Goal: Task Accomplishment & Management: Manage account settings

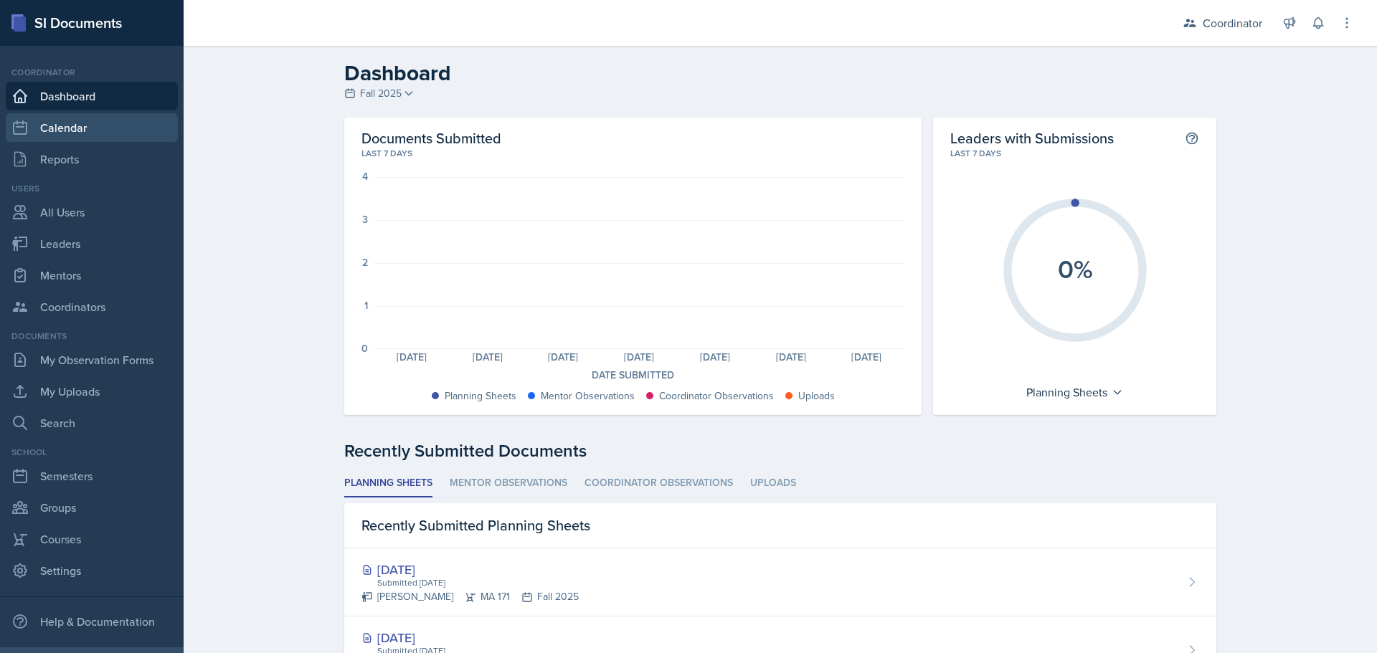
click at [78, 140] on link "Calendar" at bounding box center [92, 127] width 172 height 29
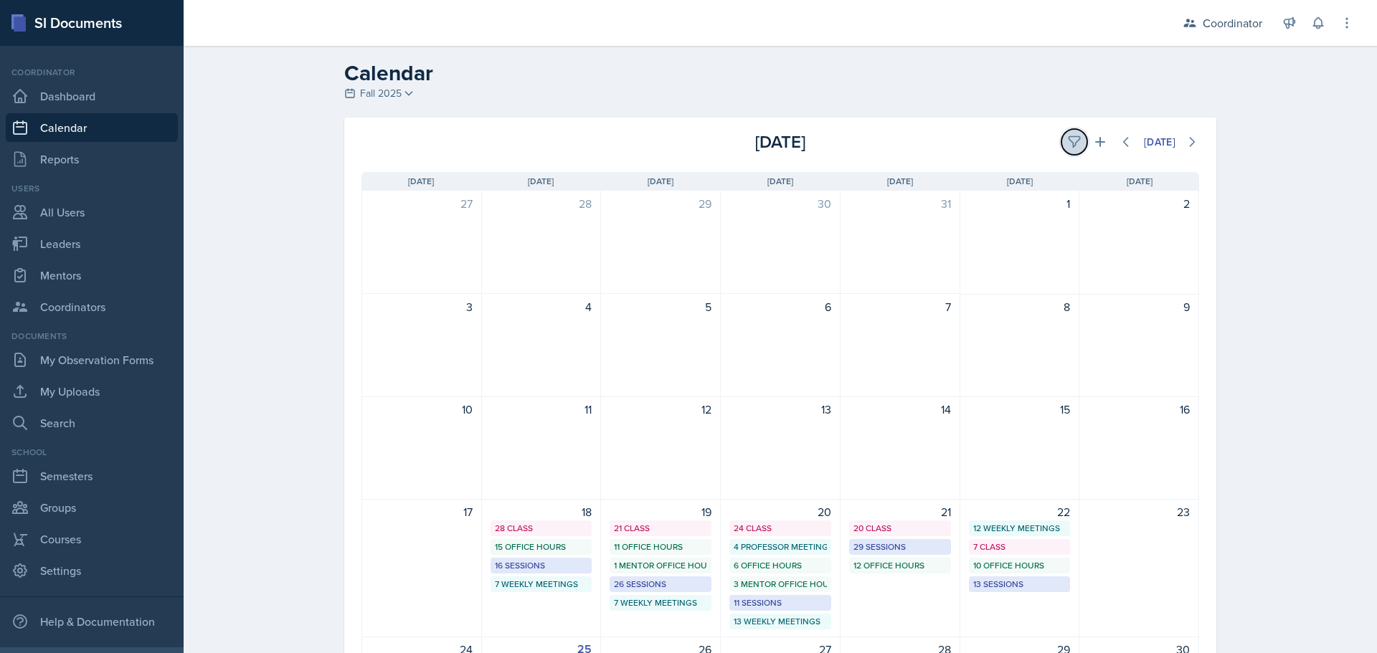
click at [1061, 143] on button at bounding box center [1074, 142] width 26 height 26
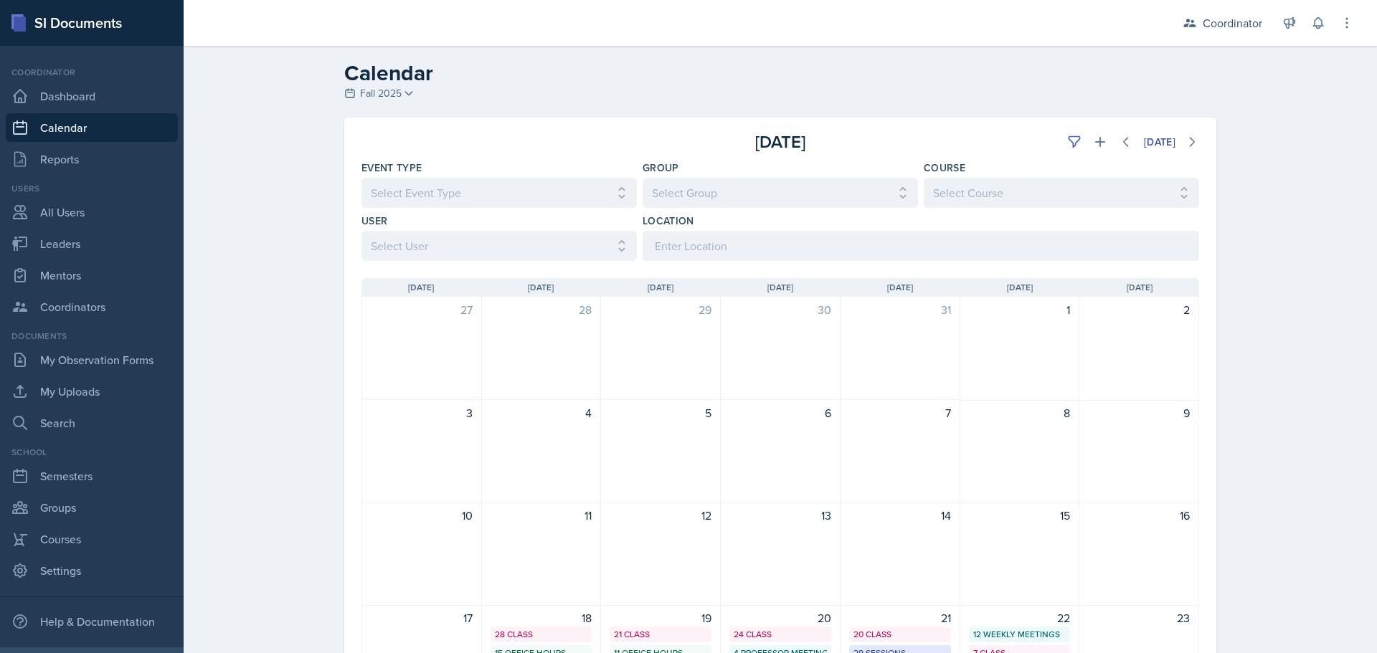
click at [466, 265] on div "[DATE] Sun [DATE] Mon [DATE] Tue [DATE] Wed [DATE] Thu [DATE] Fri [DATE] Sat 27…" at bounding box center [780, 631] width 872 height 740
click at [465, 247] on select "Select User All [PERSON_NAME] [PERSON_NAME] [PERSON_NAME] [PERSON_NAME] [PERSON…" at bounding box center [498, 246] width 275 height 30
select select "481202eb-b246-4b62-a80e-9d17d239237b"
click at [361, 231] on select "Select User All [PERSON_NAME] [PERSON_NAME] [PERSON_NAME] [PERSON_NAME] [PERSON…" at bounding box center [498, 246] width 275 height 30
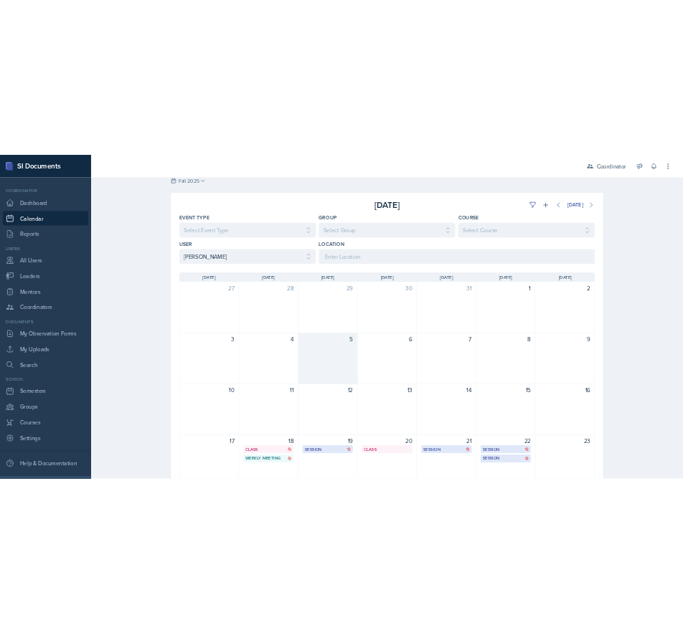
scroll to position [72, 0]
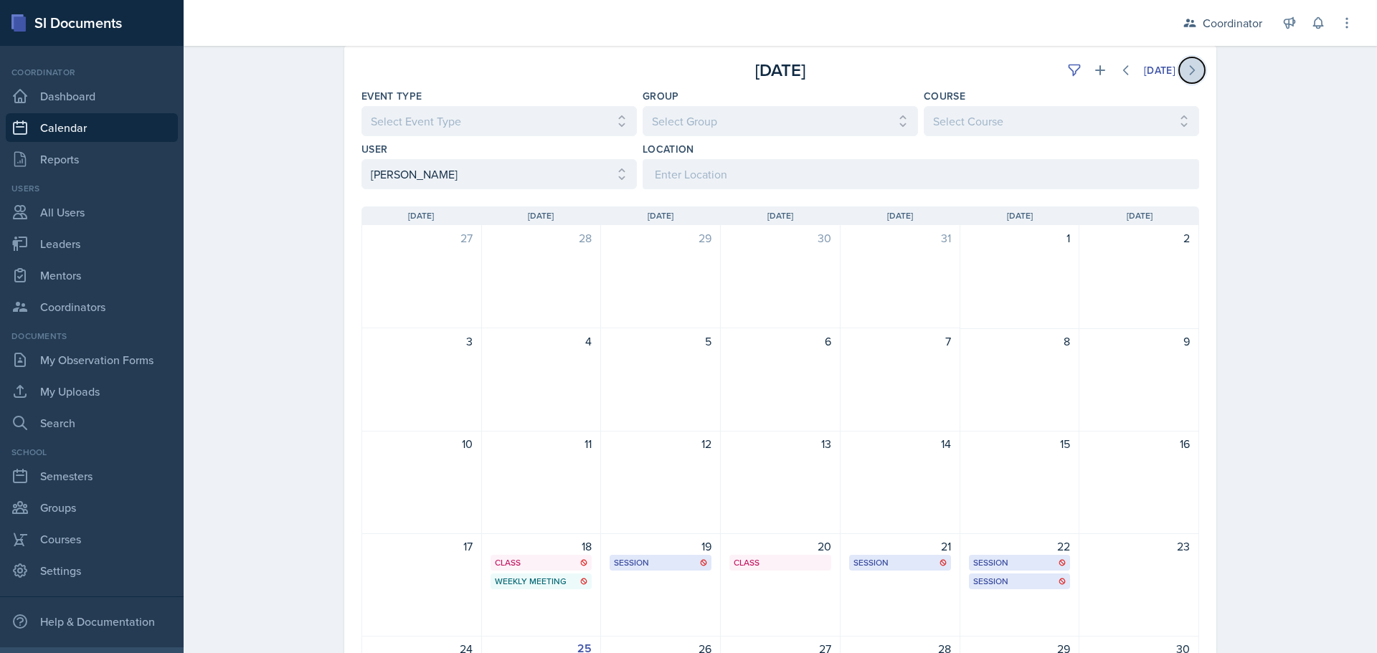
click at [1191, 70] on icon at bounding box center [1192, 70] width 14 height 14
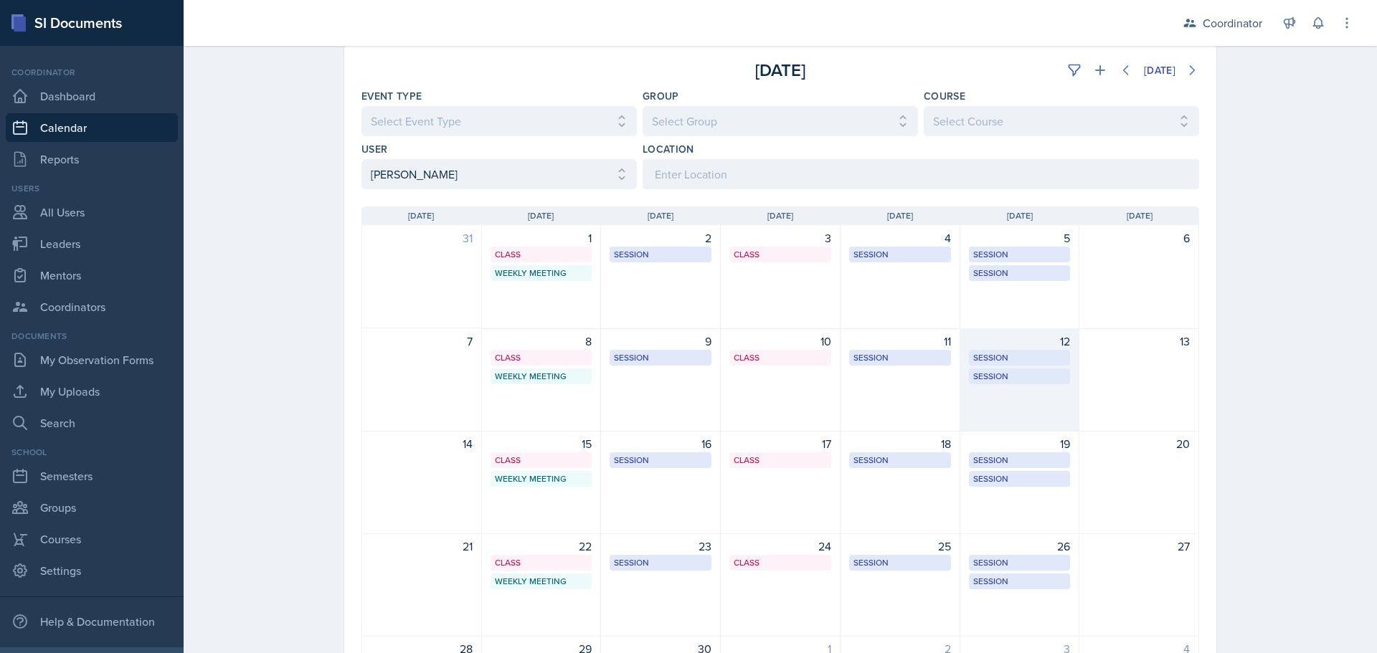
click at [1059, 405] on div "12 Session BAB 204 10:30 AM - 11:30 AM Session BAB 216 11:30 AM - 12:30 PM" at bounding box center [1020, 379] width 120 height 103
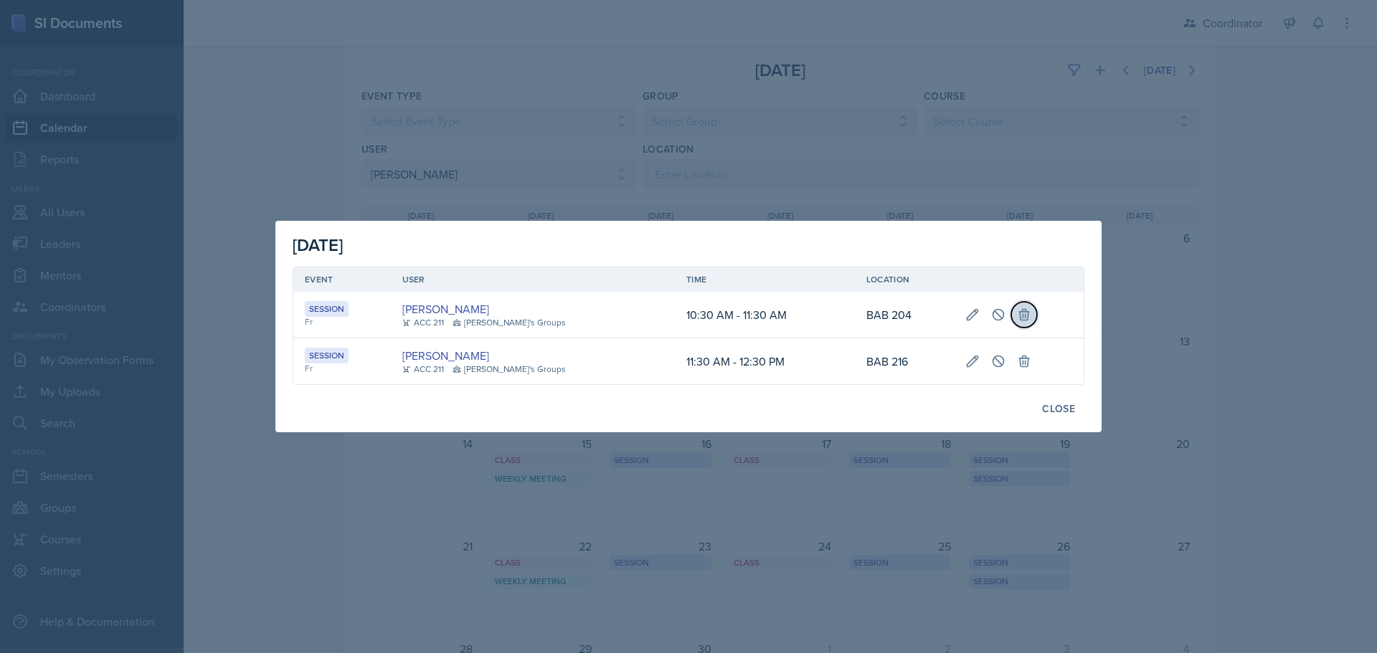
click at [1020, 320] on icon at bounding box center [1024, 315] width 9 height 11
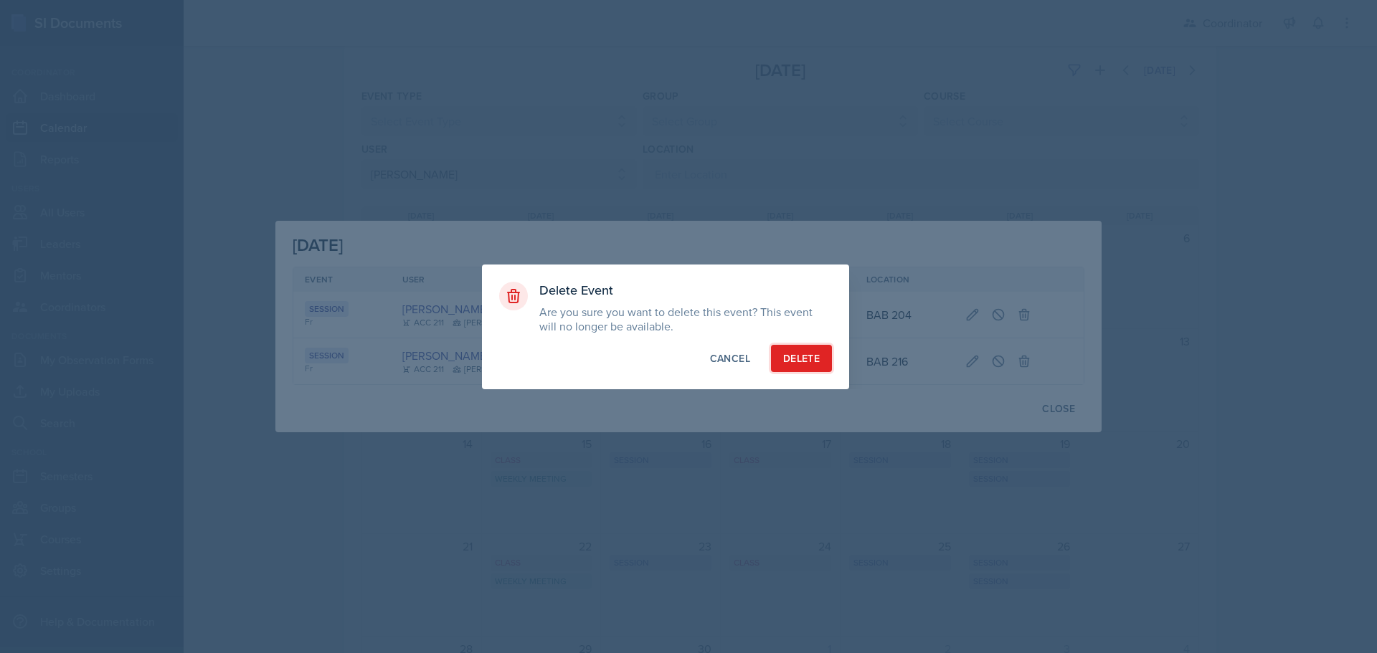
click at [800, 354] on div "Delete" at bounding box center [801, 358] width 37 height 14
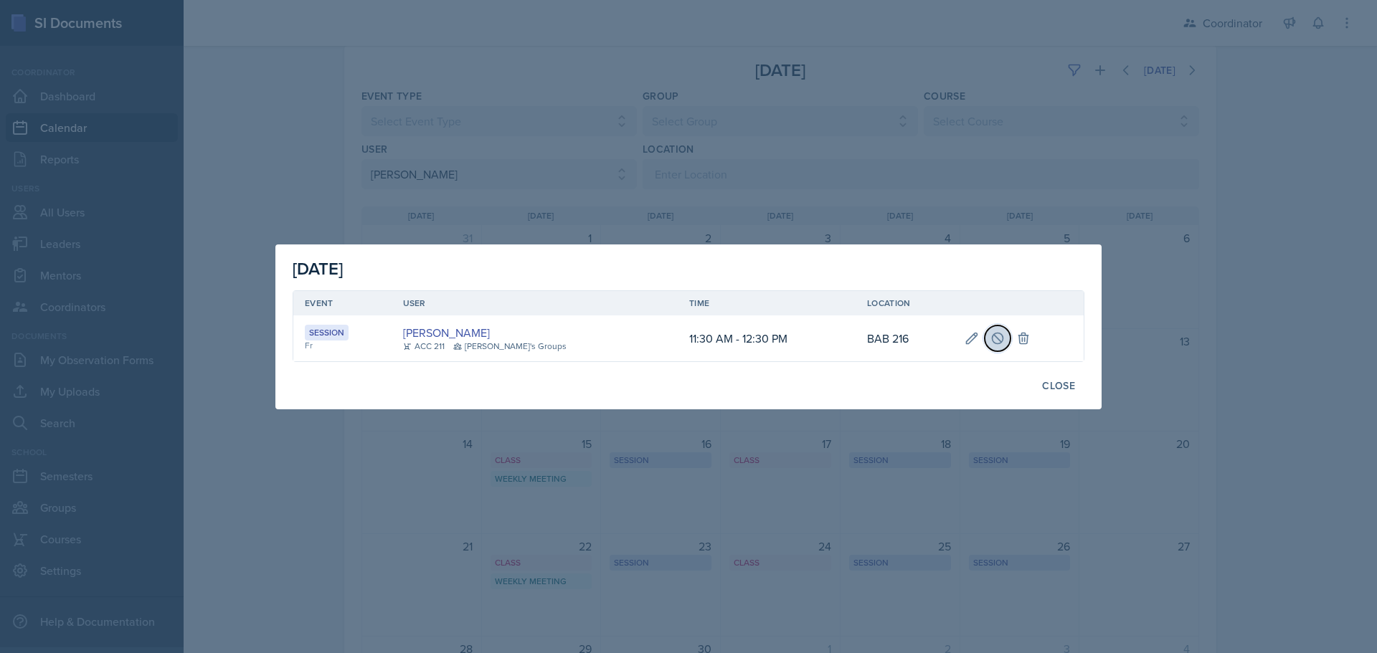
click at [990, 341] on icon at bounding box center [997, 338] width 14 height 14
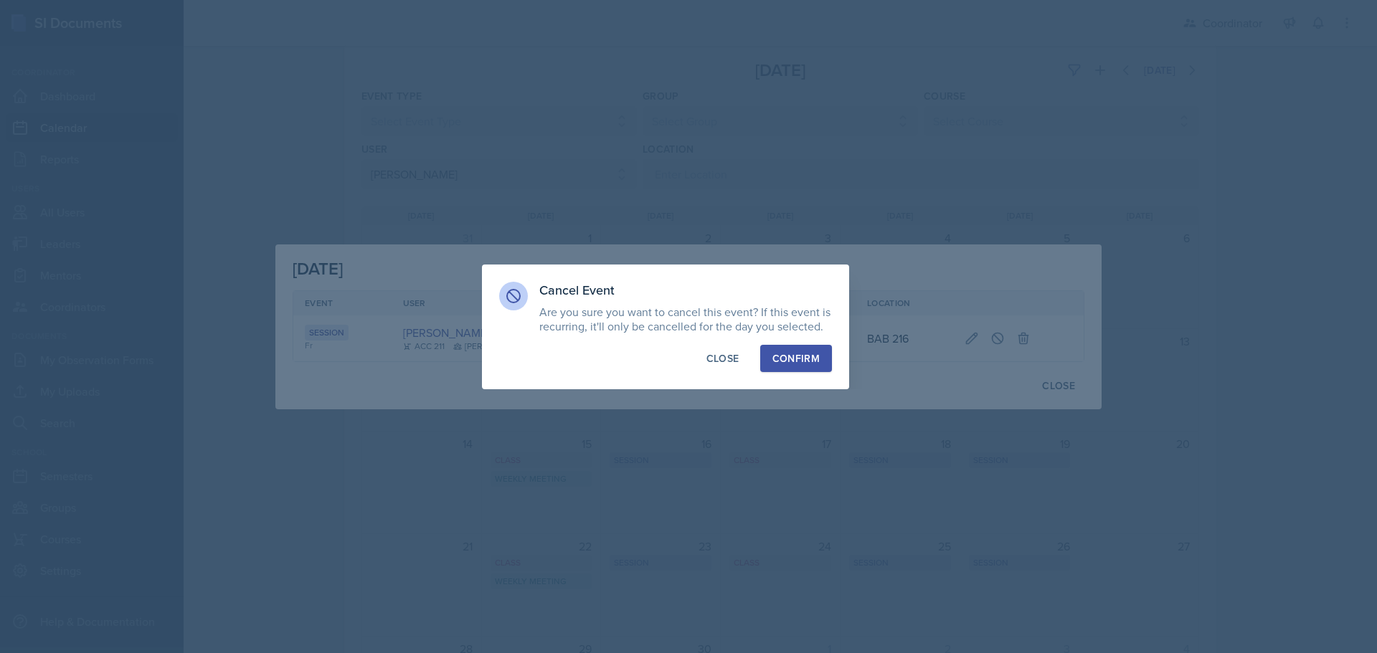
click at [803, 348] on button "Confirm" at bounding box center [796, 358] width 72 height 27
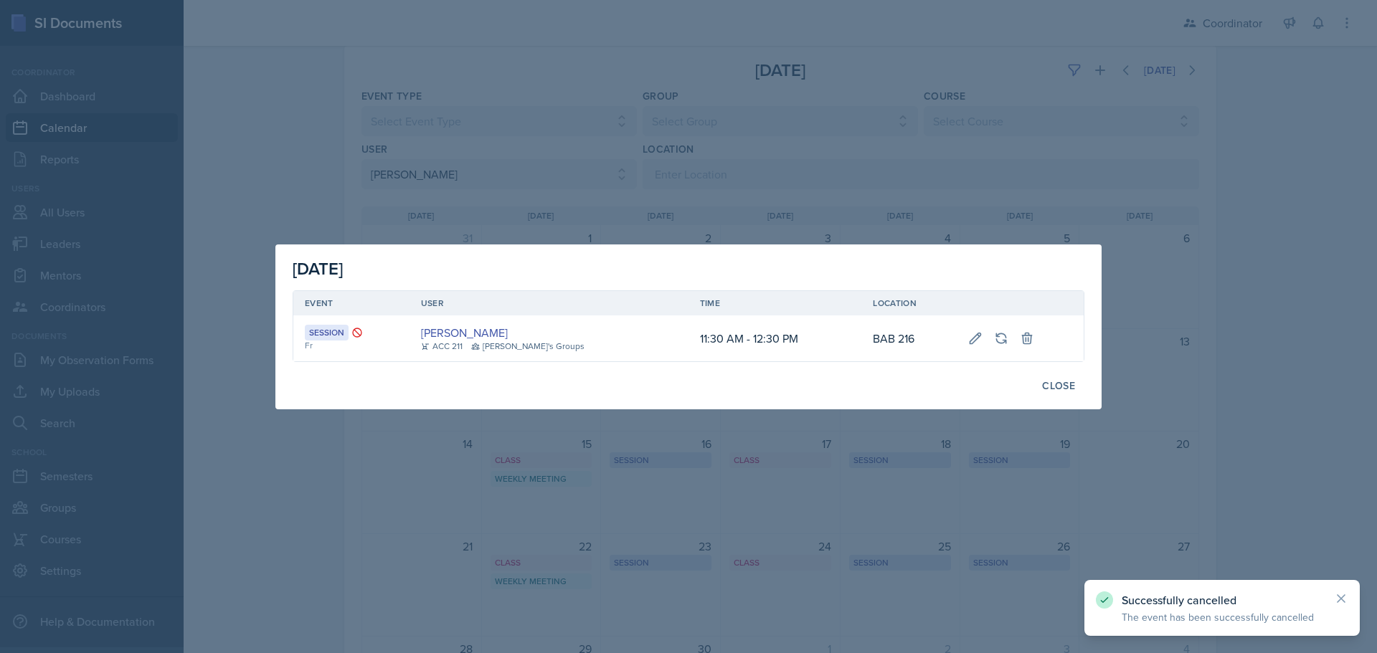
click at [628, 190] on div at bounding box center [688, 326] width 1377 height 653
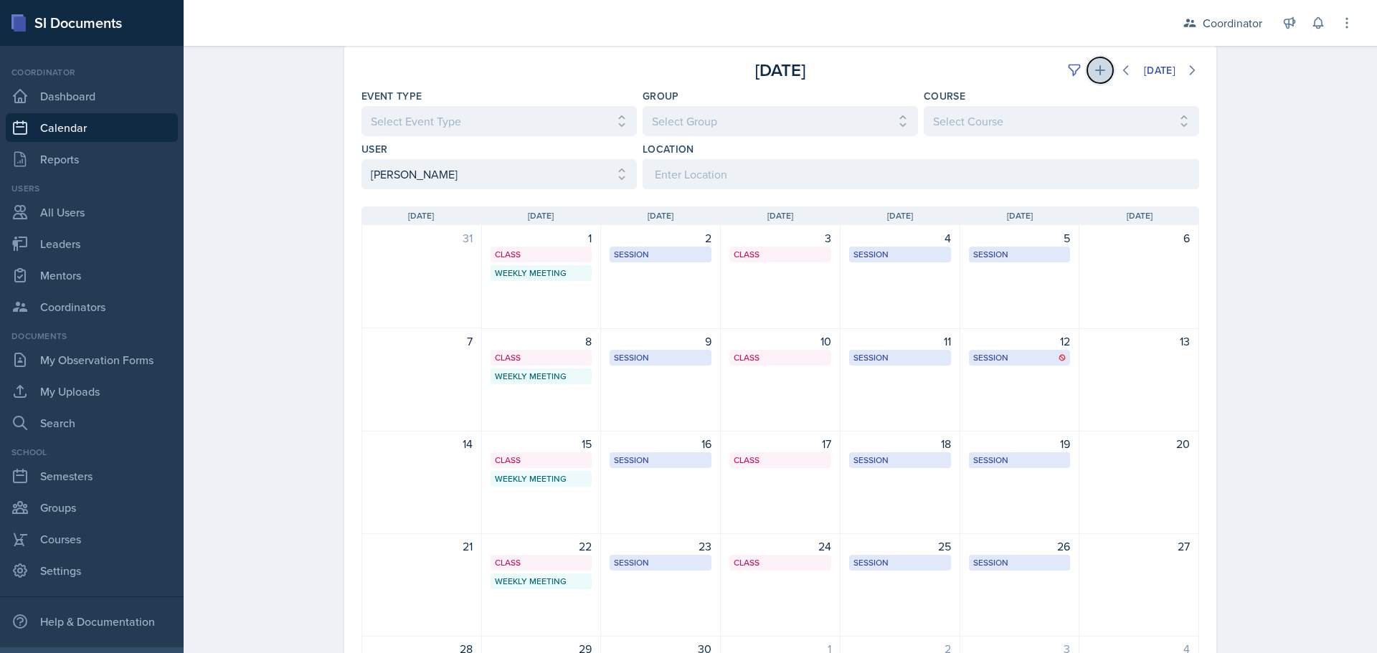
click at [1095, 70] on icon at bounding box center [1100, 70] width 10 height 10
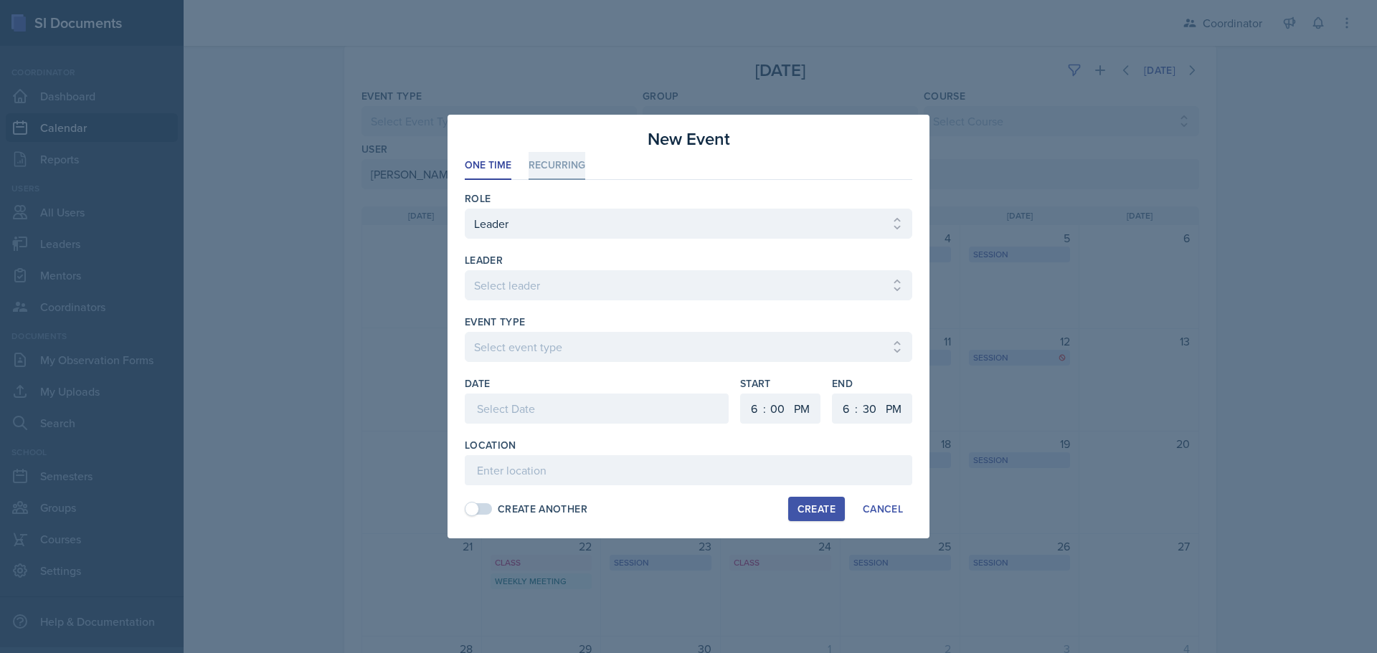
click at [557, 164] on li "Recurring" at bounding box center [557, 166] width 57 height 28
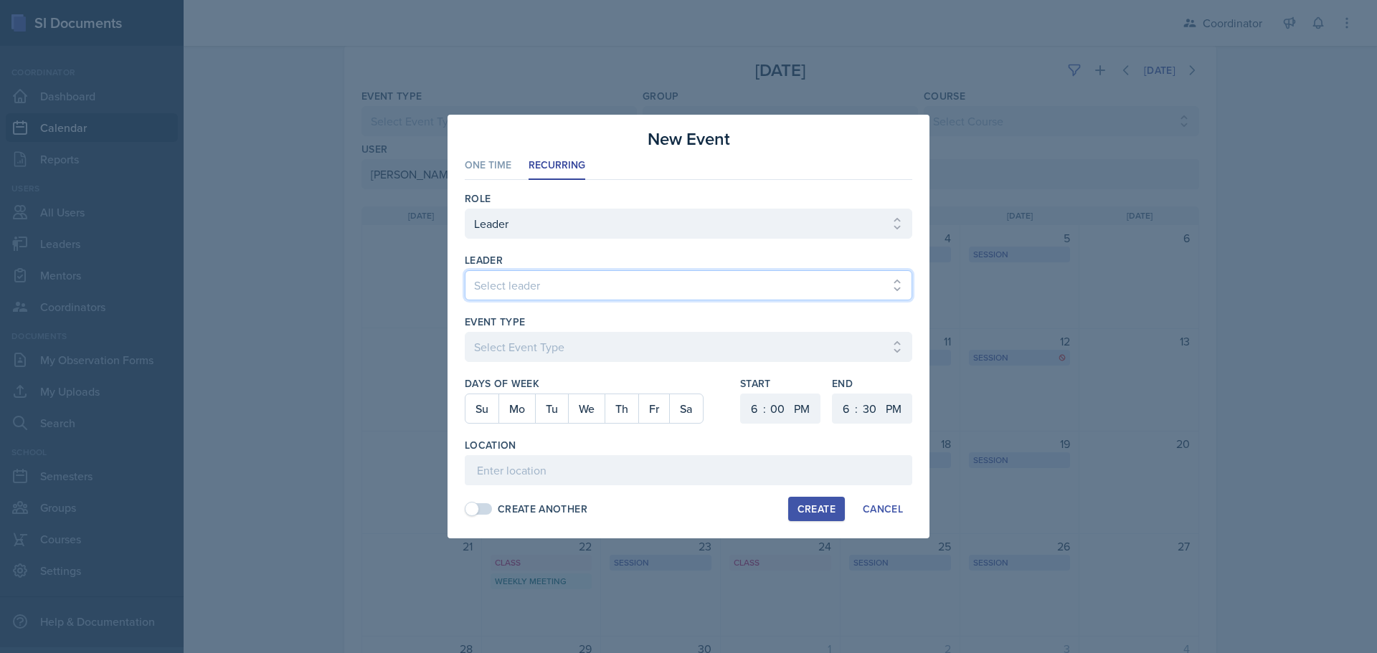
click at [517, 290] on select "Select leader [PERSON_NAME] [PERSON_NAME] [PERSON_NAME] [PERSON_NAME] [PERSON_N…" at bounding box center [689, 285] width 448 height 30
select select "78dc4bf4-6205-4e14-a73b-7f3dba3c49ac"
click at [465, 270] on select "Select leader [PERSON_NAME] [PERSON_NAME] [PERSON_NAME] [PERSON_NAME] [PERSON_N…" at bounding box center [689, 285] width 448 height 30
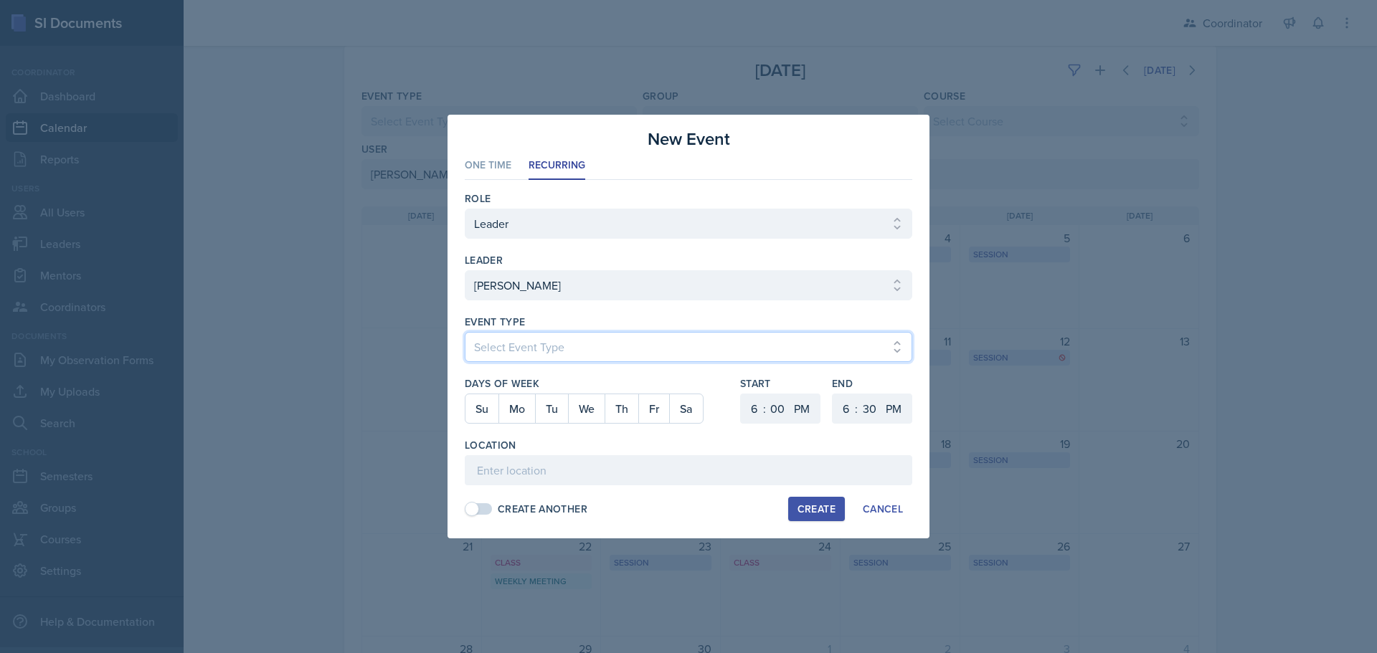
click at [518, 345] on select "Select Event Type Admin Office Hour Cal Workshop Class Class Announcement LA Pe…" at bounding box center [689, 347] width 448 height 30
select select "711e3089-b526-4ace-8ef7-b628edcb7570"
click at [465, 332] on select "Select Event Type Admin Office Hour Cal Workshop Class Class Announcement LA Pe…" at bounding box center [689, 347] width 448 height 30
click at [654, 413] on button "Fr" at bounding box center [653, 408] width 31 height 29
click at [754, 416] on select "1 2 3 4 5 6 7 8 9 10 11 12" at bounding box center [752, 409] width 23 height 30
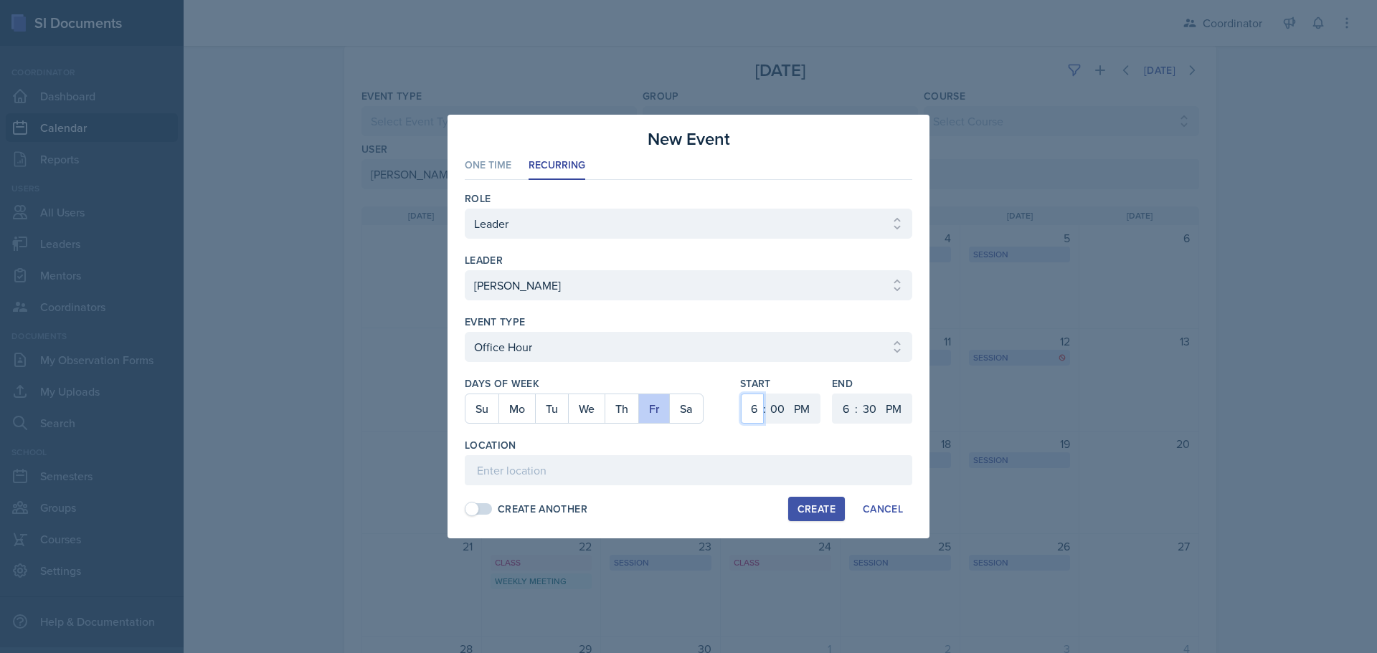
select select "1"
click at [741, 394] on select "1 2 3 4 5 6 7 8 9 10 11 12" at bounding box center [752, 409] width 23 height 30
drag, startPoint x: 850, startPoint y: 416, endPoint x: 858, endPoint y: 364, distance: 53.1
click at [850, 416] on select "1 2 3 4 5 6 7 8 9 10 11 12" at bounding box center [844, 409] width 23 height 30
select select "2"
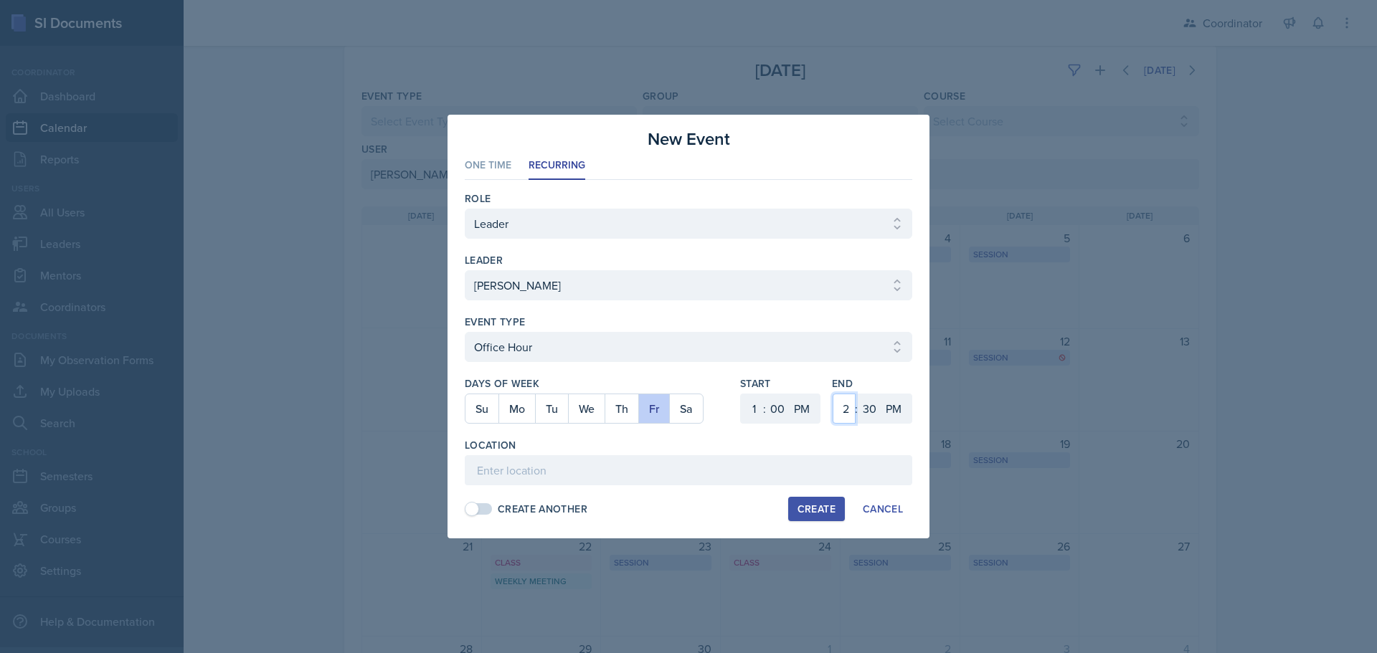
click at [833, 394] on select "1 2 3 4 5 6 7 8 9 10 11 12" at bounding box center [844, 409] width 23 height 30
drag, startPoint x: 866, startPoint y: 409, endPoint x: 866, endPoint y: 399, distance: 9.3
click at [866, 409] on select "00 05 10 15 20 25 30 35 40 45 50 55" at bounding box center [869, 409] width 23 height 30
select select "0"
click at [858, 394] on select "00 05 10 15 20 25 30 35 40 45 50 55" at bounding box center [869, 409] width 23 height 30
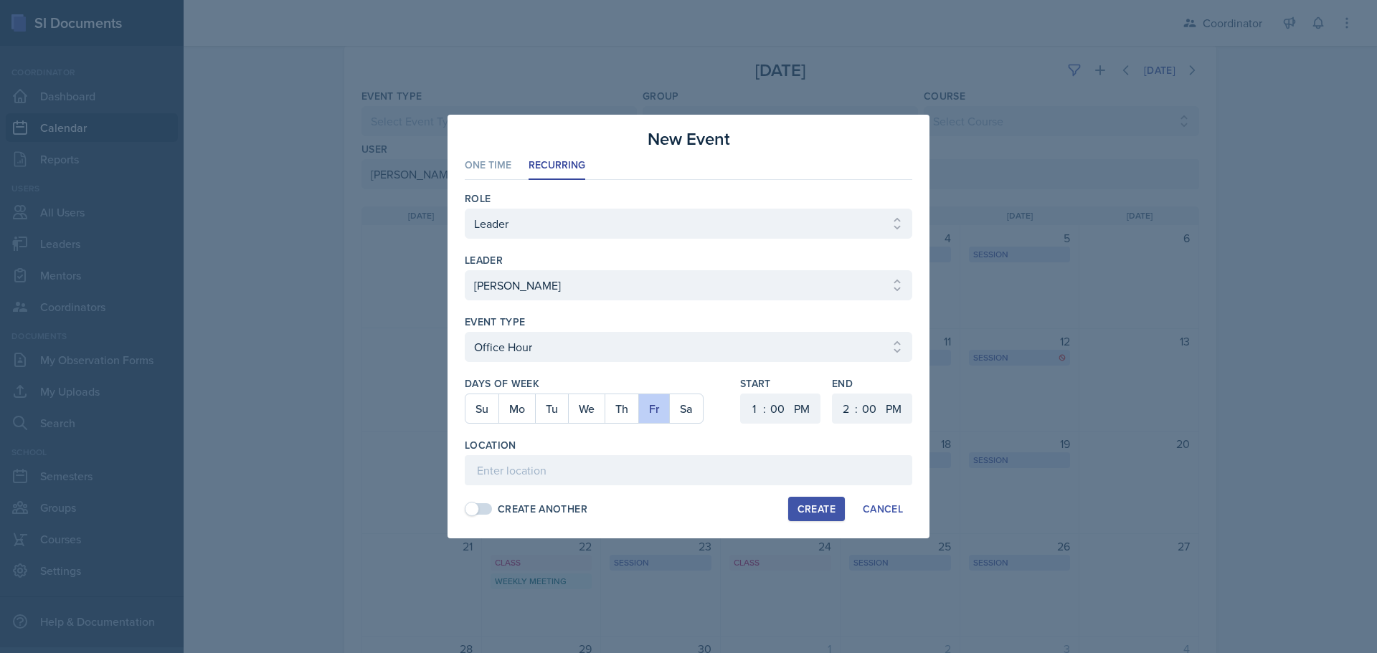
click at [775, 486] on div "Role Select Role Leader Mentor Coordinator leader Select leader [PERSON_NAME] […" at bounding box center [689, 353] width 448 height 347
click at [770, 476] on input at bounding box center [689, 470] width 448 height 30
type input "SSC"
click at [810, 511] on div "Create" at bounding box center [816, 508] width 38 height 11
select select
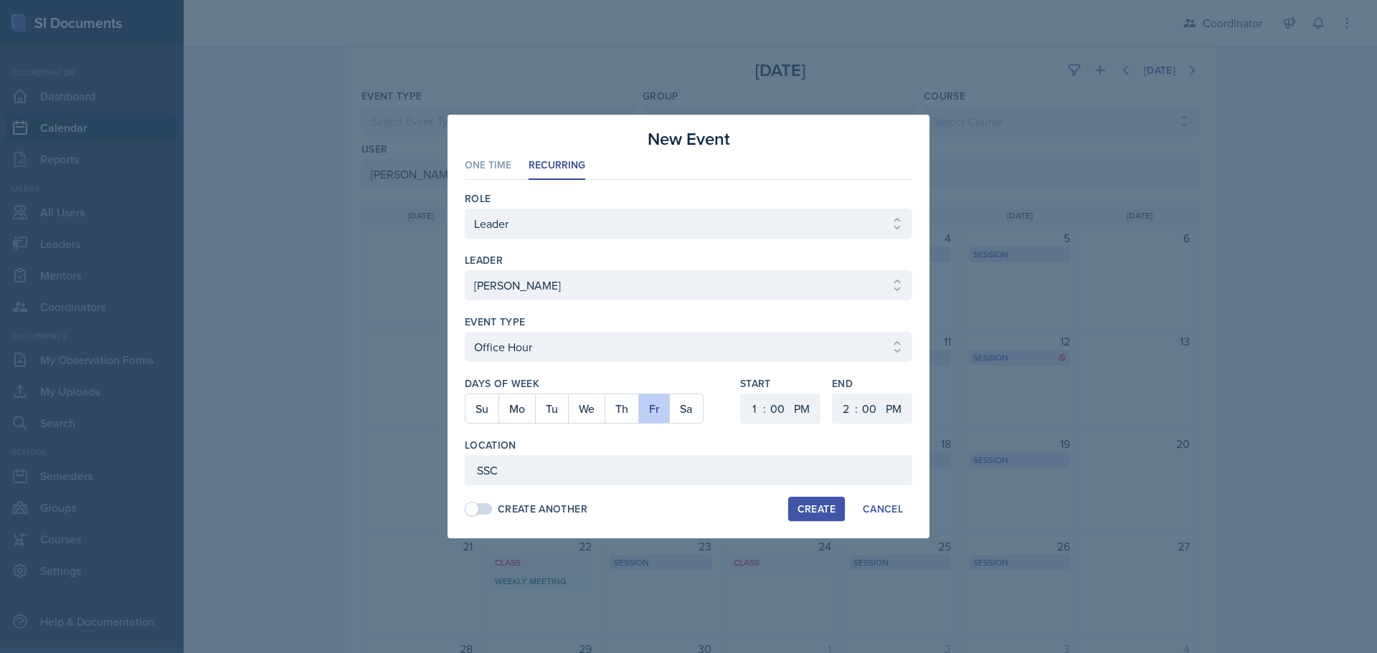
select select
select select "6"
select select "30"
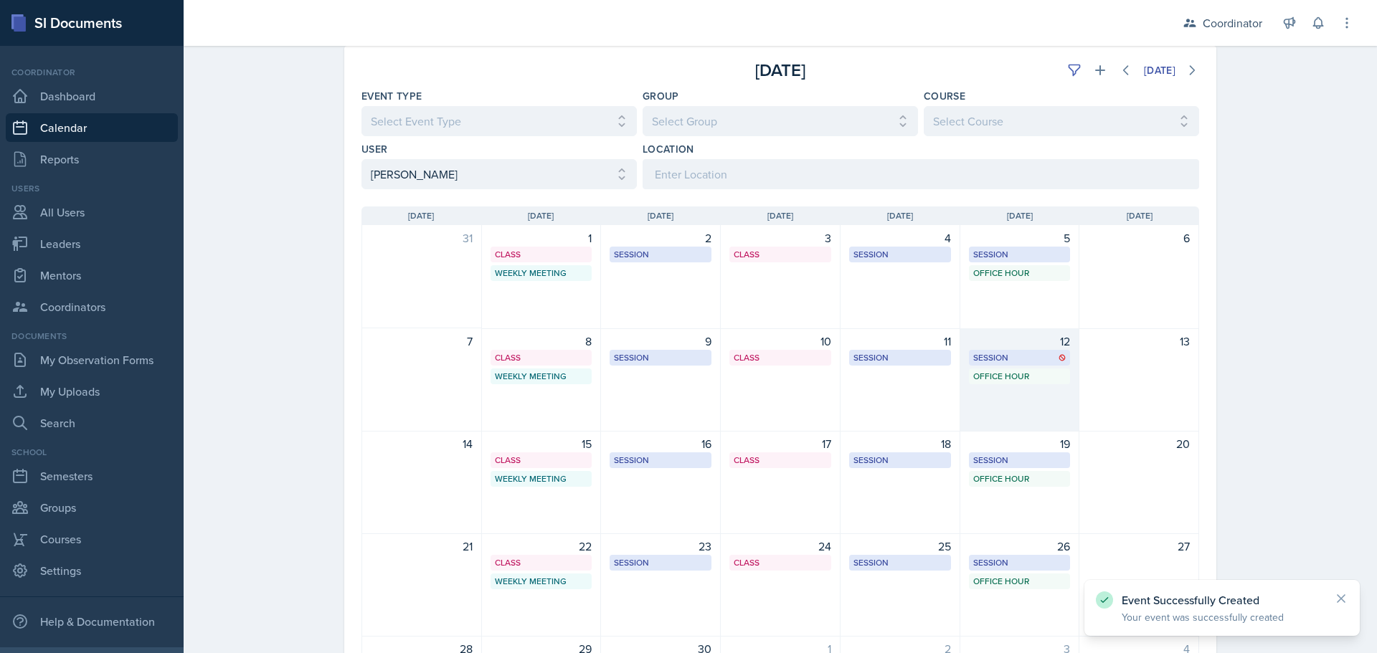
click at [980, 401] on div "12 Session BAB 216 11:30 AM - 12:30 PM Office Hour SSC 1:00 PM - 2:00 PM" at bounding box center [1020, 379] width 120 height 103
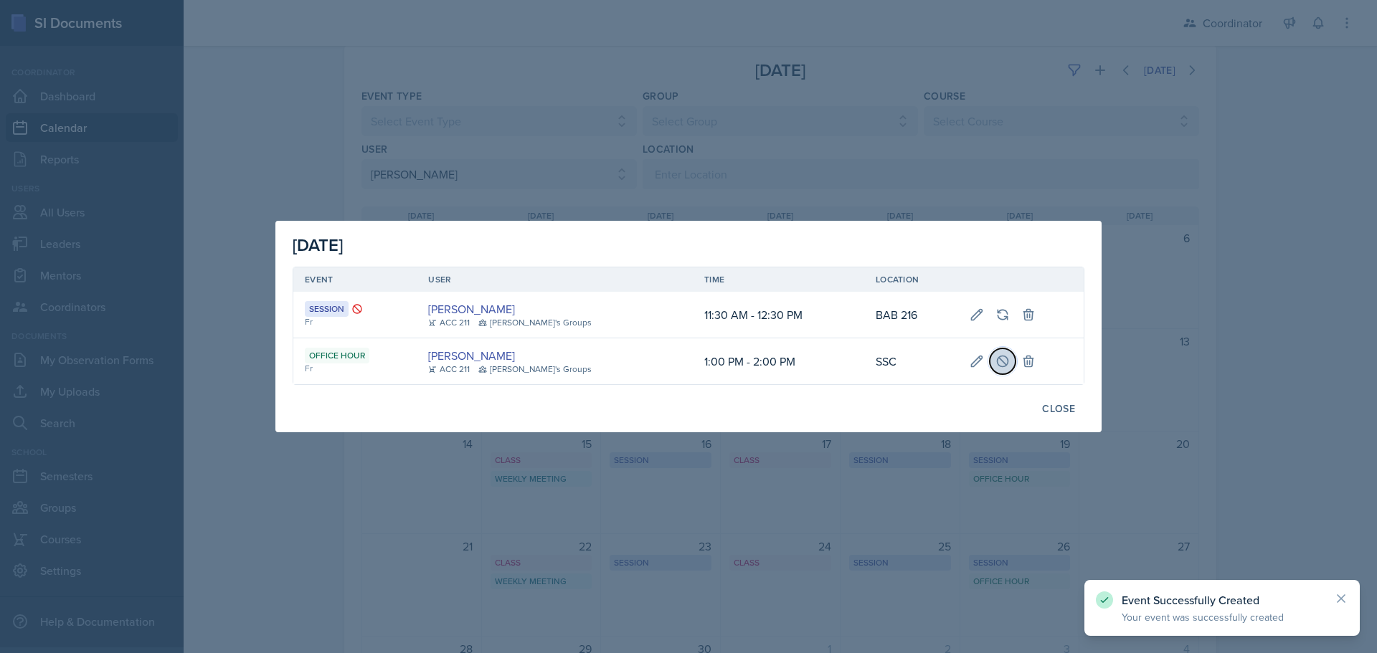
click at [997, 356] on icon at bounding box center [1002, 361] width 11 height 11
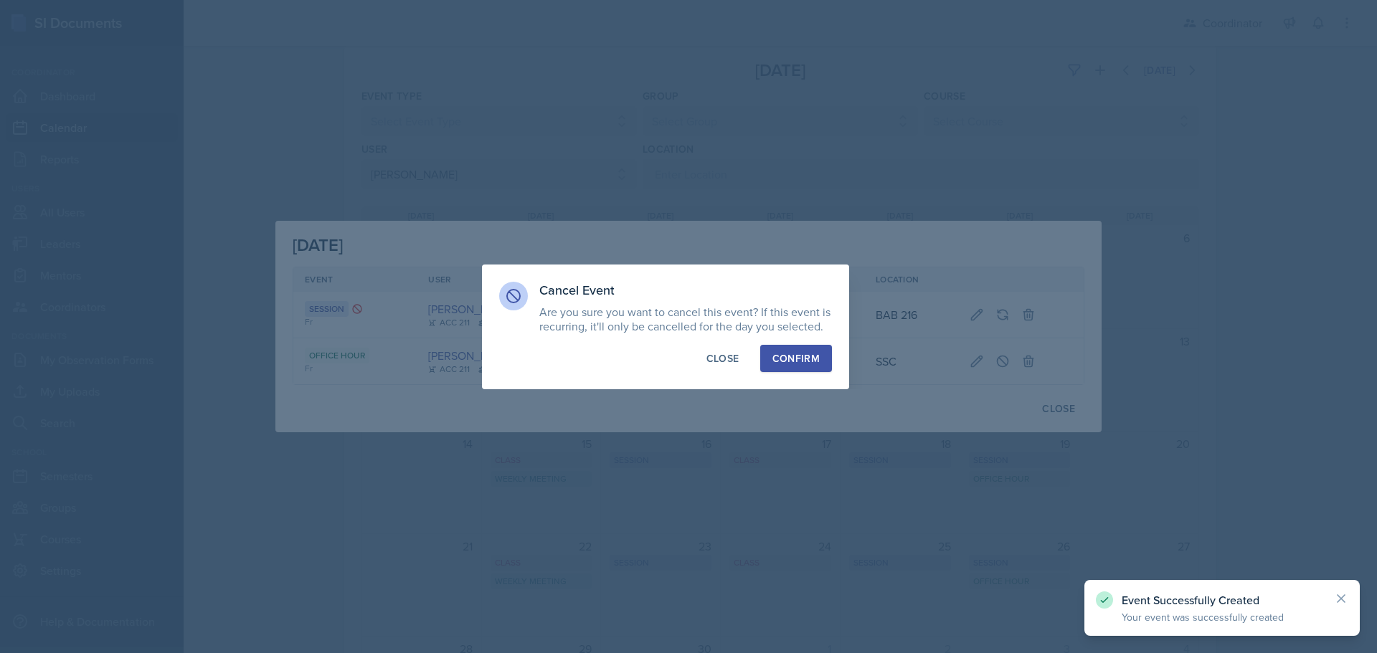
click at [782, 350] on button "Confirm" at bounding box center [796, 358] width 72 height 27
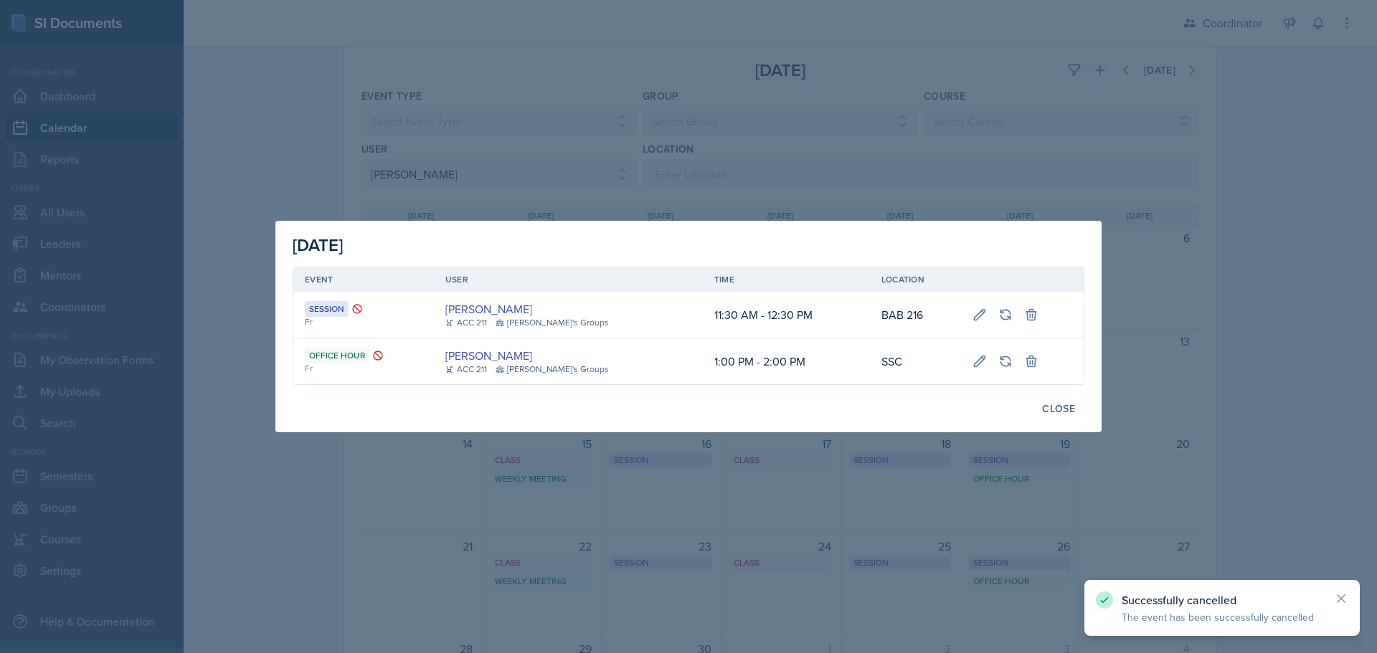
click at [856, 108] on div at bounding box center [688, 326] width 1377 height 653
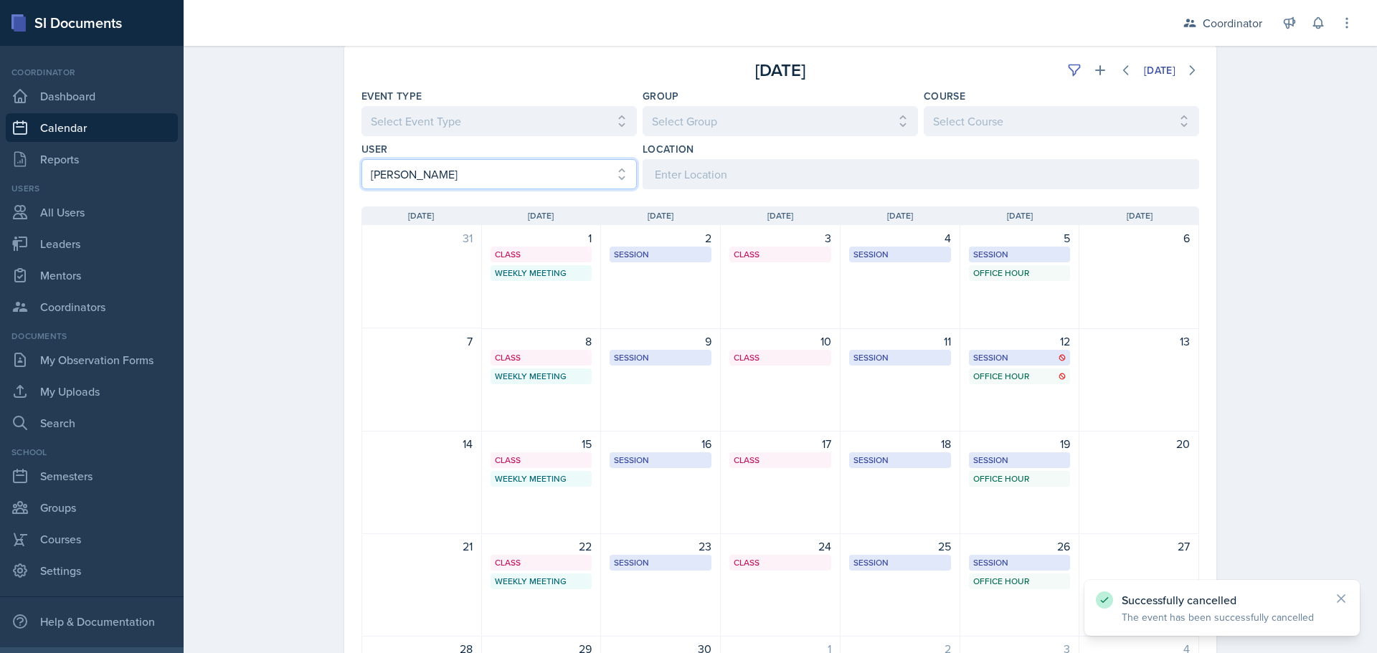
click at [458, 184] on select "Select User All [PERSON_NAME] [PERSON_NAME] [PERSON_NAME] [PERSON_NAME] [PERSON…" at bounding box center [498, 174] width 275 height 30
click at [361, 159] on select "Select User All [PERSON_NAME] [PERSON_NAME] [PERSON_NAME] [PERSON_NAME] [PERSON…" at bounding box center [498, 174] width 275 height 30
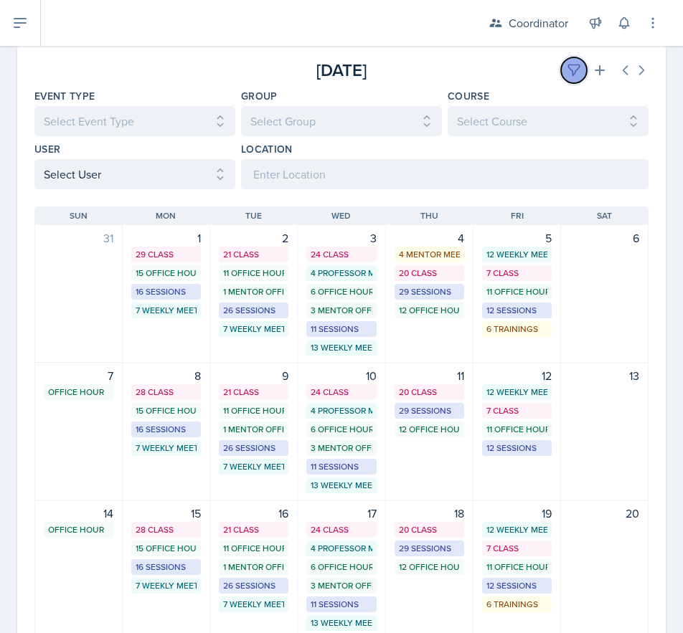
click at [567, 70] on icon at bounding box center [574, 70] width 14 height 14
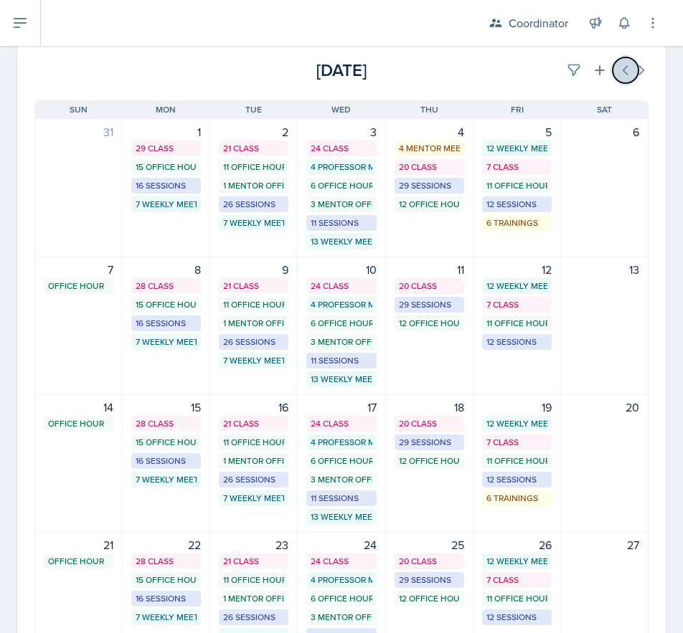
click at [612, 69] on button at bounding box center [625, 70] width 26 height 26
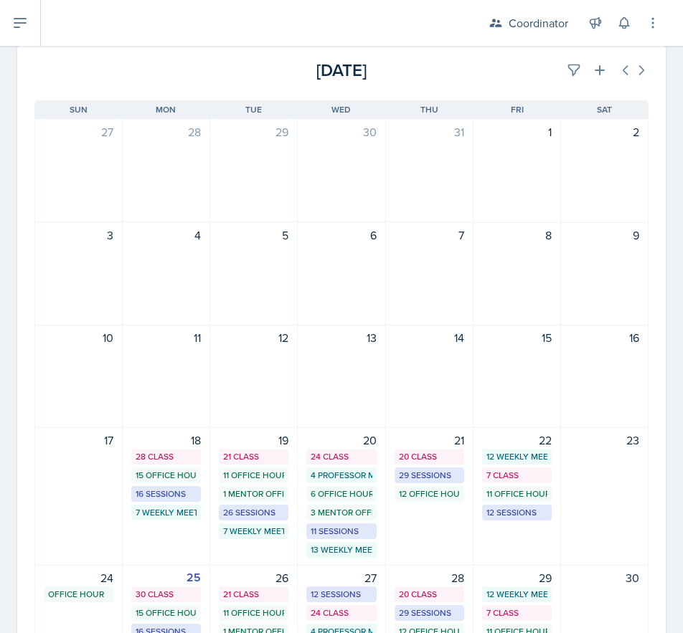
click at [113, 74] on div at bounding box center [136, 70] width 204 height 26
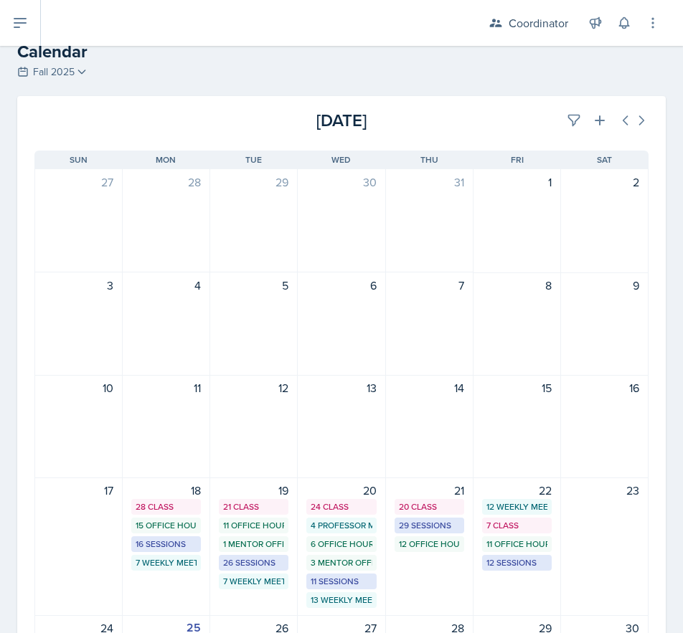
scroll to position [0, 0]
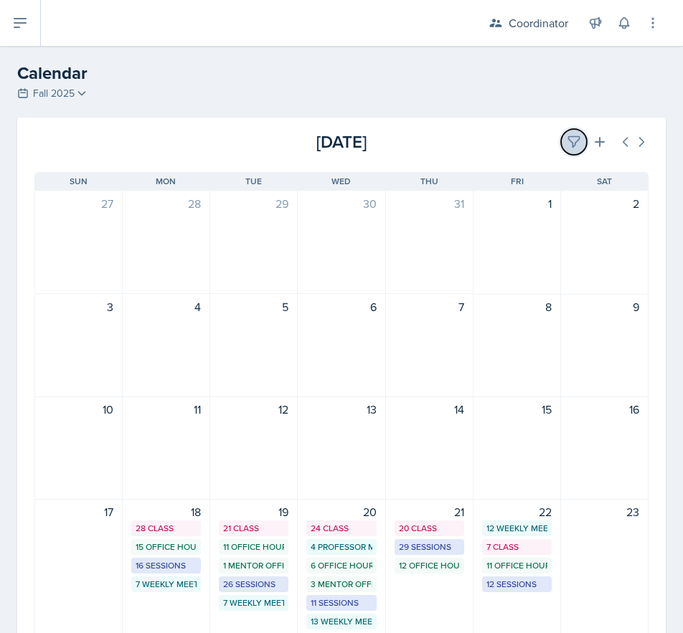
click at [567, 142] on icon at bounding box center [574, 142] width 14 height 14
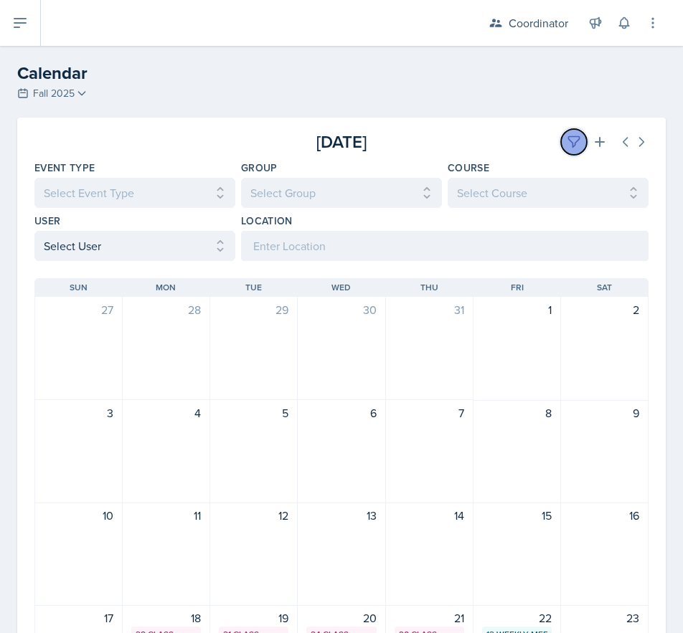
click at [561, 143] on button at bounding box center [574, 142] width 26 height 26
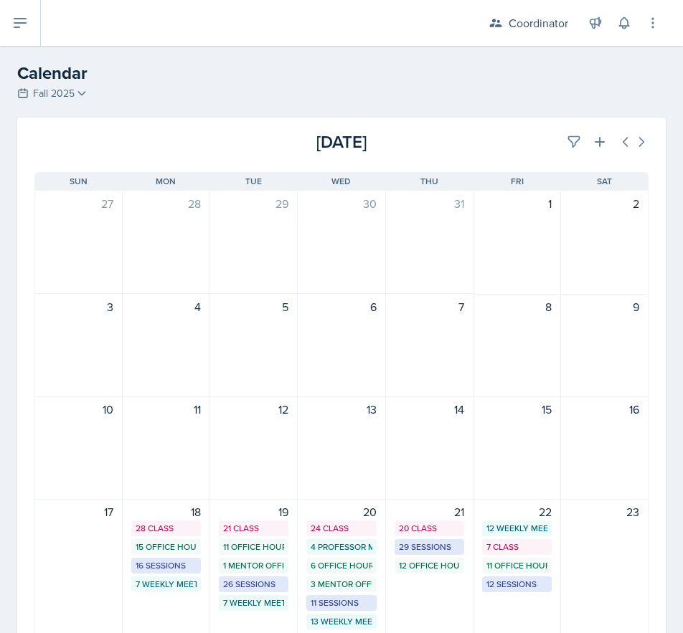
click at [502, 143] on div "[DATE]" at bounding box center [546, 142] width 204 height 26
click at [561, 134] on button at bounding box center [574, 142] width 26 height 26
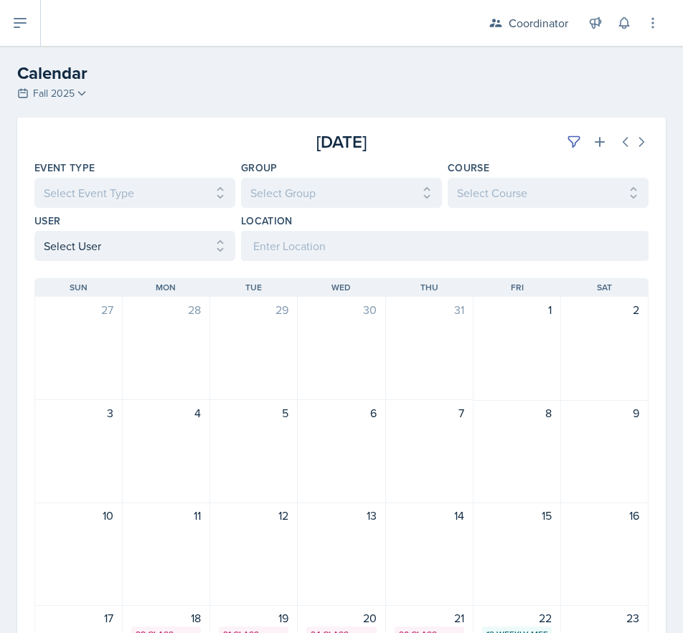
click at [85, 229] on div "User Select User All [PERSON_NAME] [PERSON_NAME] [PERSON_NAME] [PERSON_NAME] [P…" at bounding box center [134, 237] width 201 height 47
click at [82, 232] on select "Select User All [PERSON_NAME] [PERSON_NAME] [PERSON_NAME] [PERSON_NAME] [PERSON…" at bounding box center [134, 246] width 201 height 30
select select "e4bf0d81-7a4e-4aa6-bfe6-744f76136663"
click at [34, 231] on select "Select User All [PERSON_NAME] [PERSON_NAME] [PERSON_NAME] [PERSON_NAME] [PERSON…" at bounding box center [134, 246] width 201 height 30
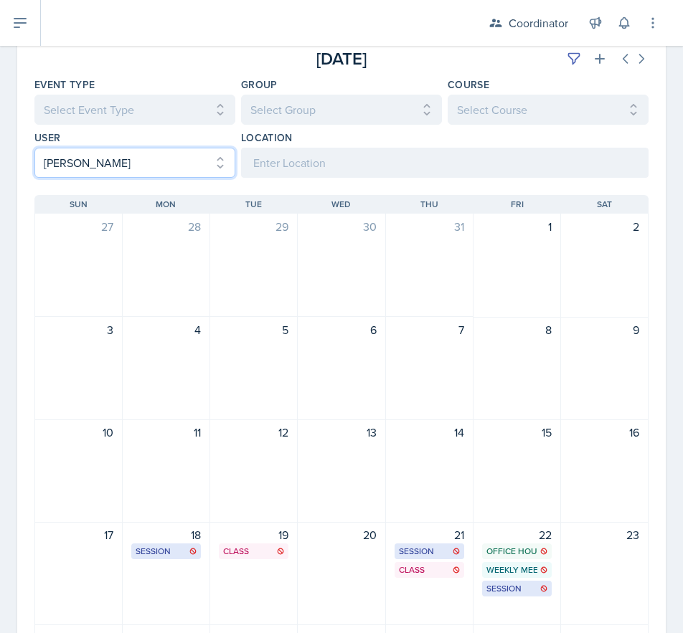
scroll to position [143, 0]
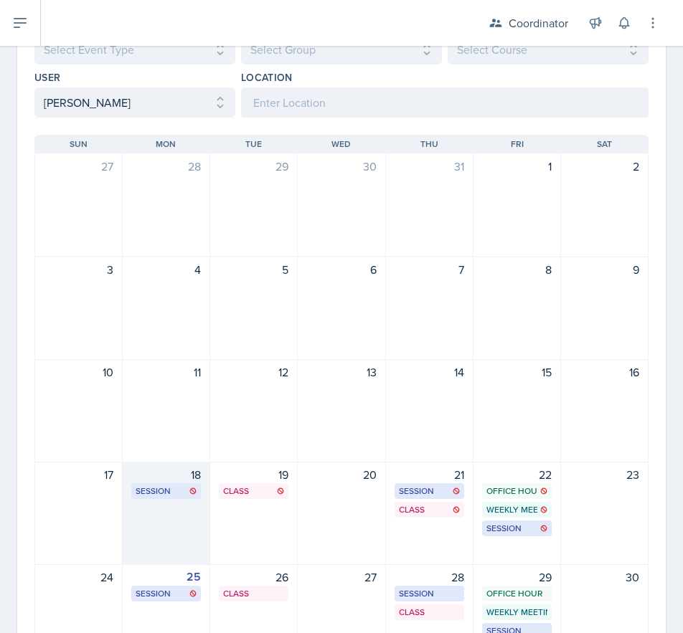
click at [160, 527] on div "18 Session MSB 102 11:00 AM - 12:00 PM" at bounding box center [166, 513] width 87 height 103
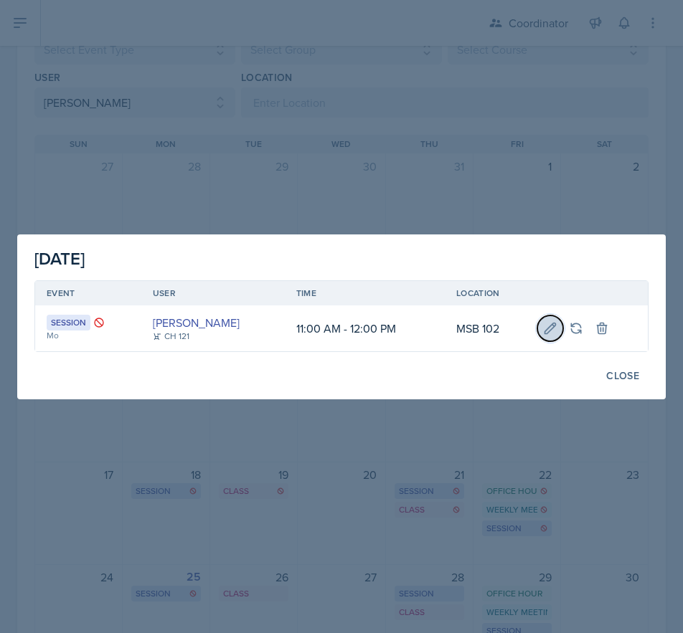
click at [552, 323] on icon at bounding box center [550, 328] width 14 height 14
select select "11"
select select "0"
select select "AM"
select select "12"
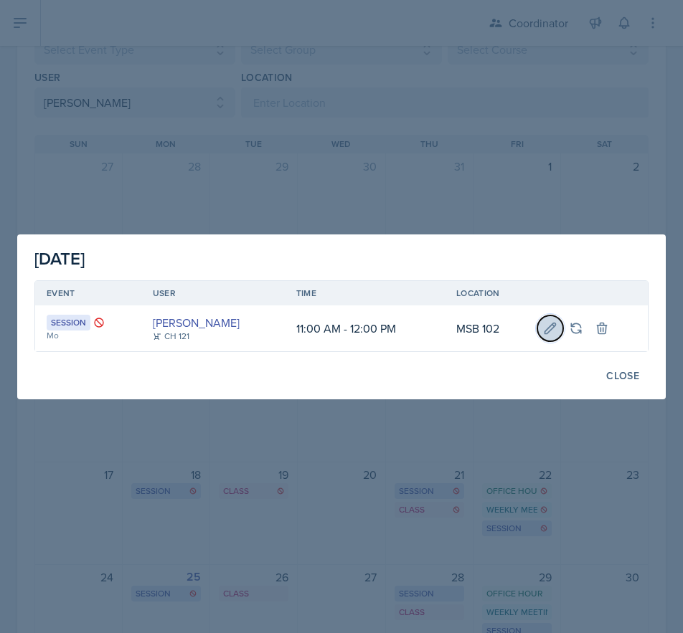
select select "0"
select select "PM"
type input "MSB 102"
select select "30b582fb-8ac9-49fb-a214-1fb047ccc295"
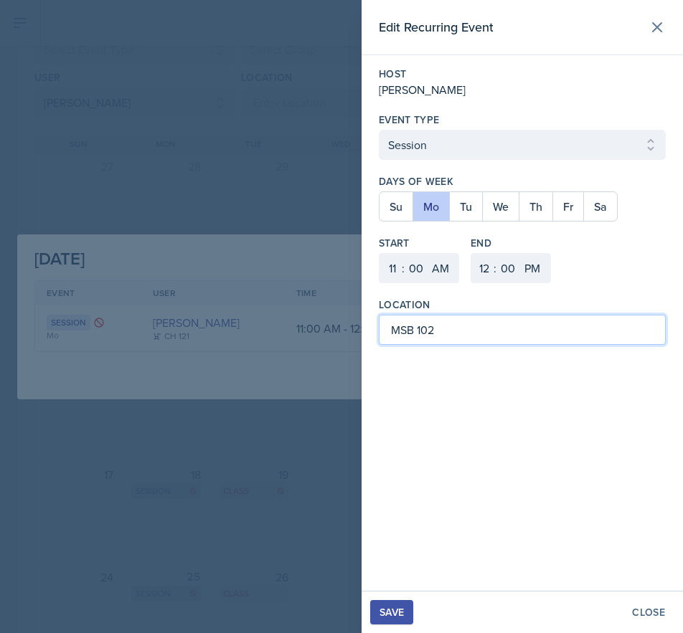
click at [473, 321] on input "MSB 102" at bounding box center [522, 330] width 287 height 30
type input "M"
type input "BAB 216"
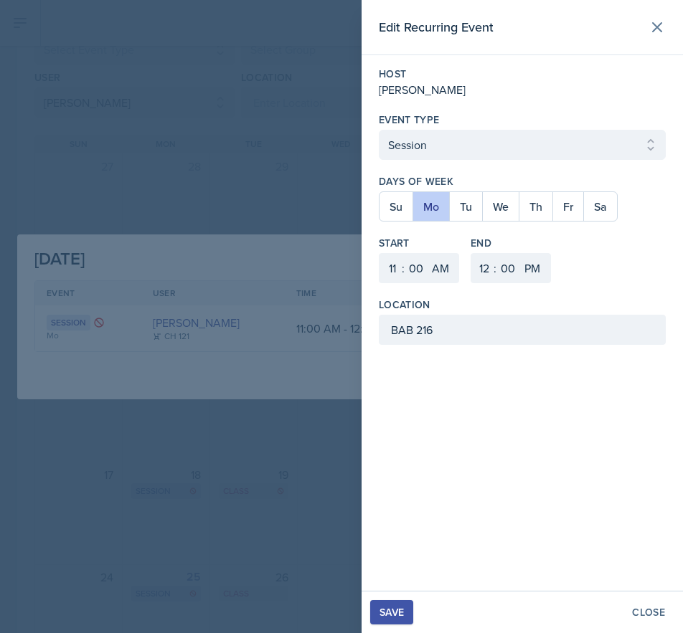
click at [382, 613] on div "Save" at bounding box center [391, 612] width 24 height 11
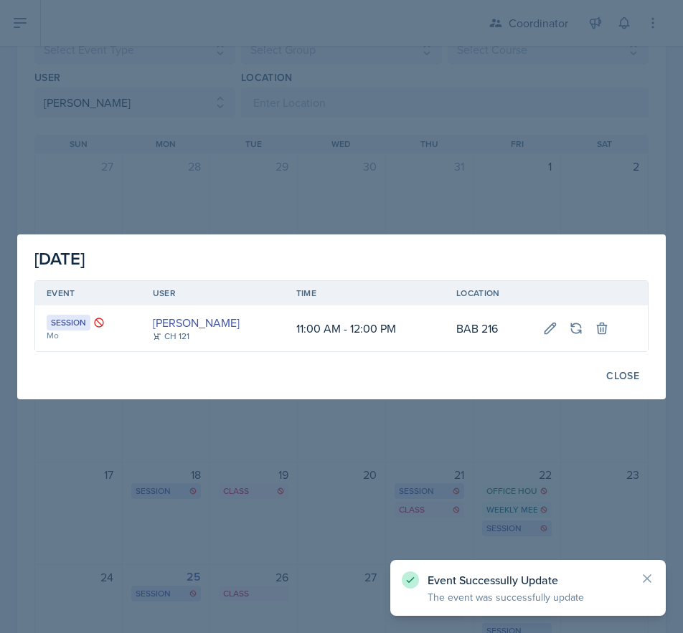
click at [271, 157] on div at bounding box center [341, 316] width 683 height 633
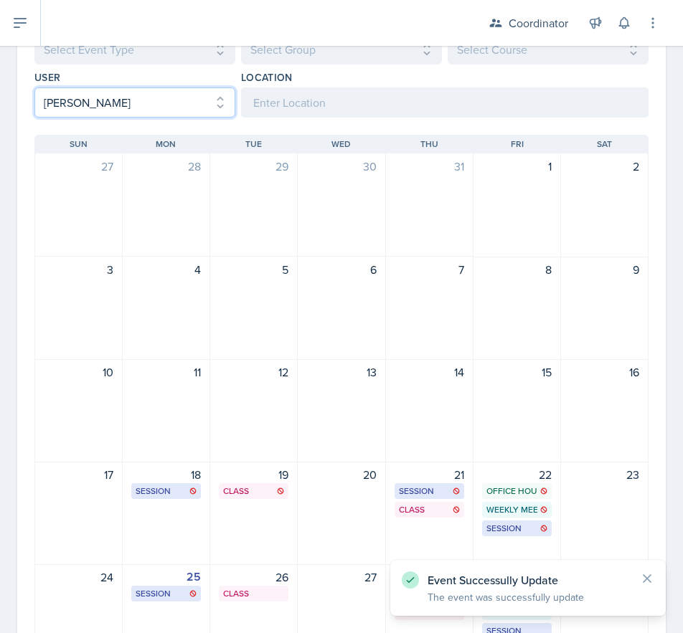
click at [147, 105] on select "Select User All [PERSON_NAME] [PERSON_NAME] [PERSON_NAME] [PERSON_NAME] [PERSON…" at bounding box center [134, 102] width 201 height 30
select select
click at [34, 87] on select "Select User All [PERSON_NAME] [PERSON_NAME] [PERSON_NAME] [PERSON_NAME] [PERSON…" at bounding box center [134, 102] width 201 height 30
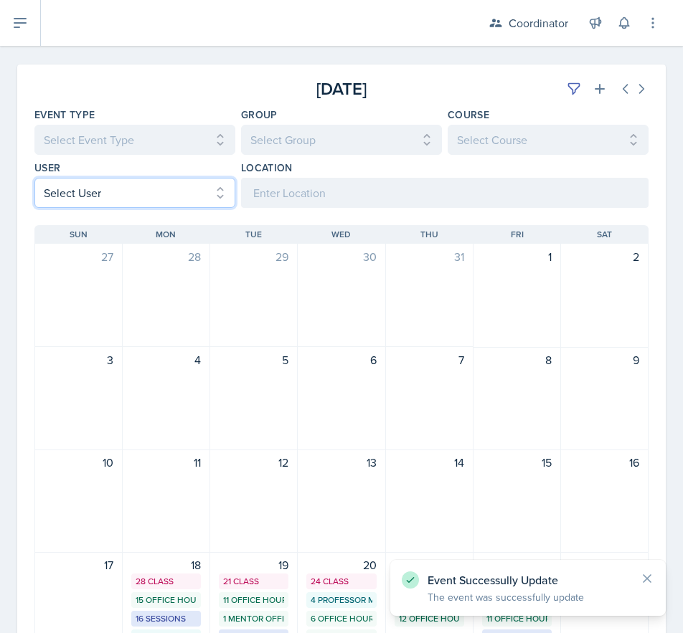
scroll to position [0, 0]
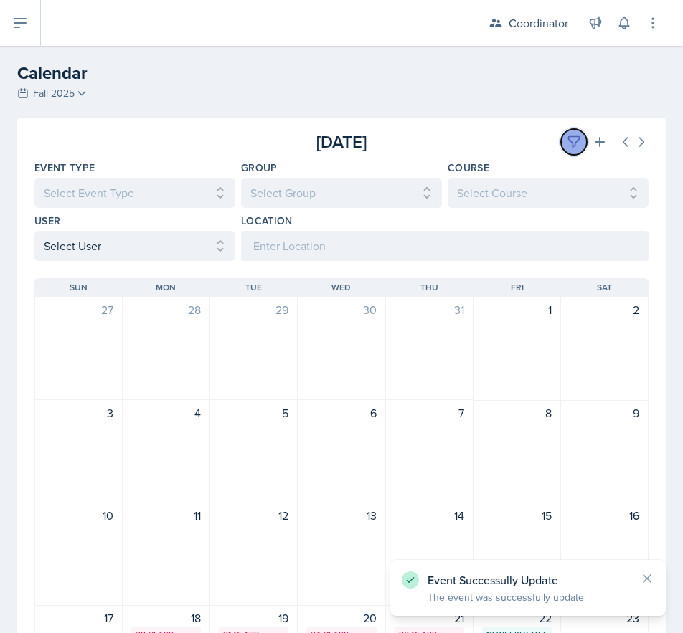
click at [567, 147] on icon at bounding box center [574, 142] width 14 height 14
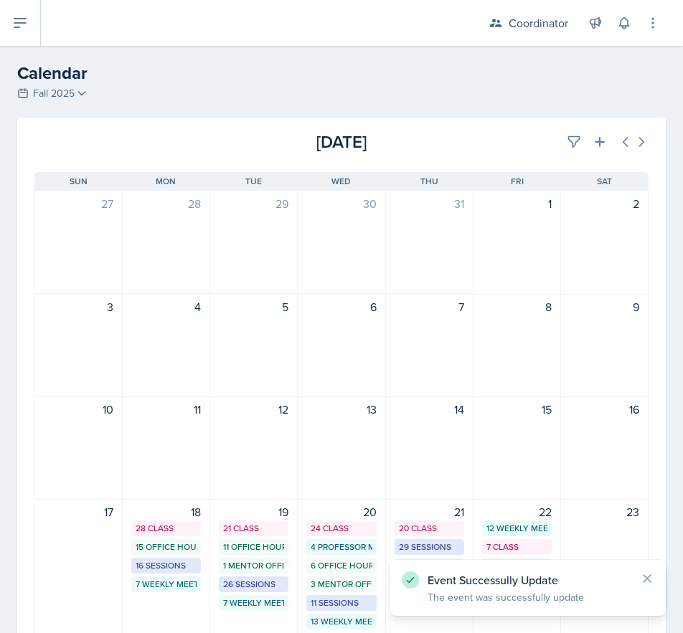
click at [444, 153] on div "[DATE]" at bounding box center [546, 142] width 204 height 26
